Goal: Task Accomplishment & Management: Use online tool/utility

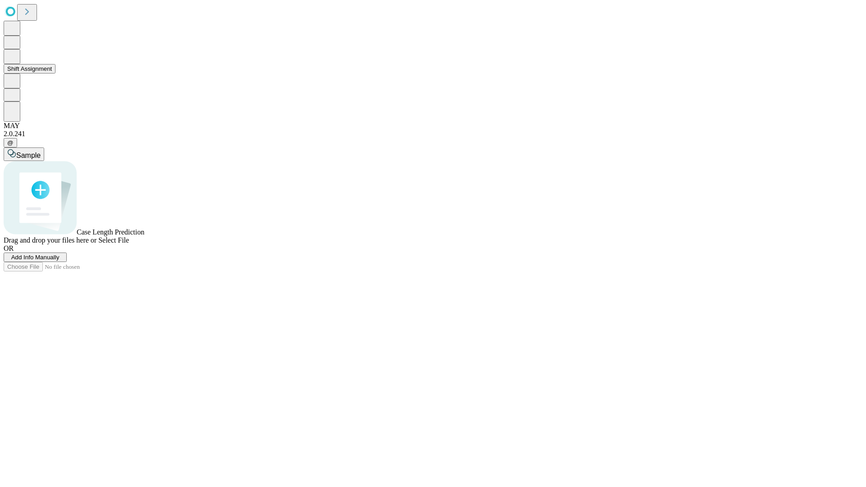
click at [55, 73] on button "Shift Assignment" at bounding box center [30, 68] width 52 height 9
